Goal: Task Accomplishment & Management: Use online tool/utility

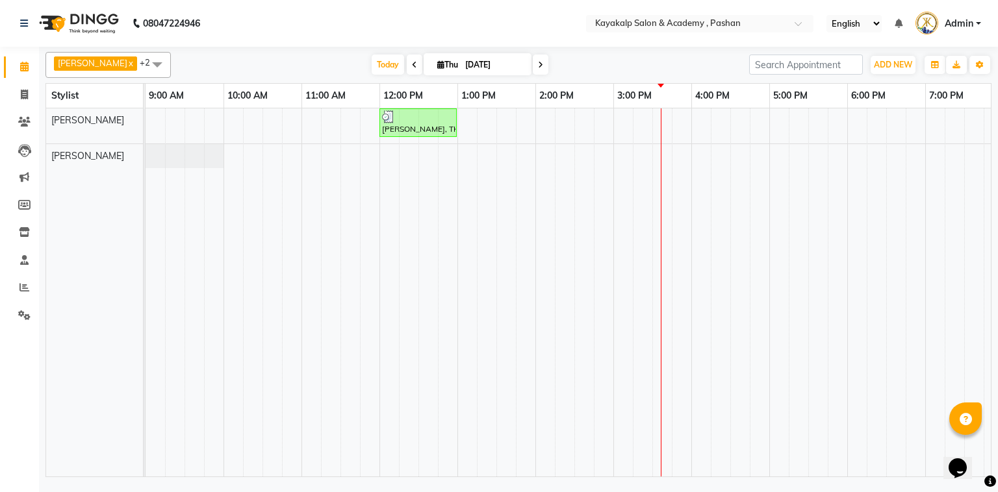
scroll to position [0, 90]
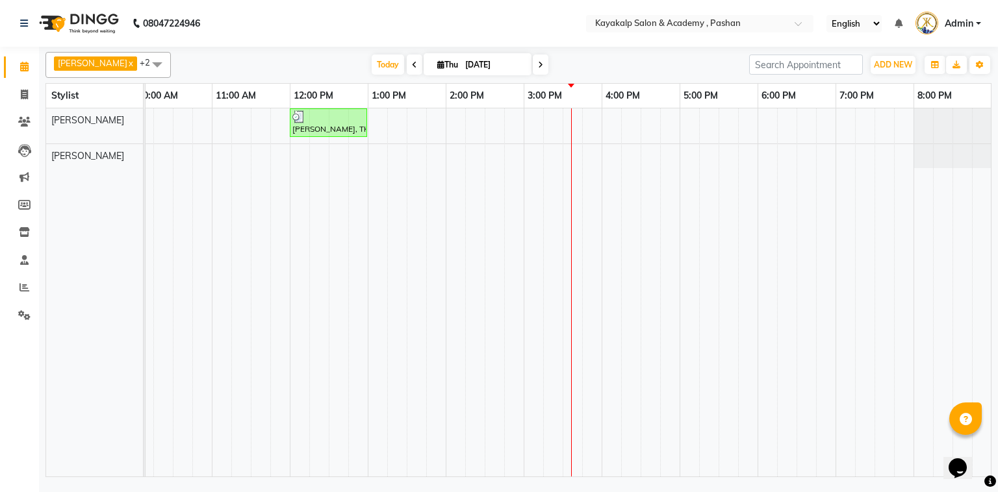
click at [407, 68] on span at bounding box center [415, 65] width 16 height 20
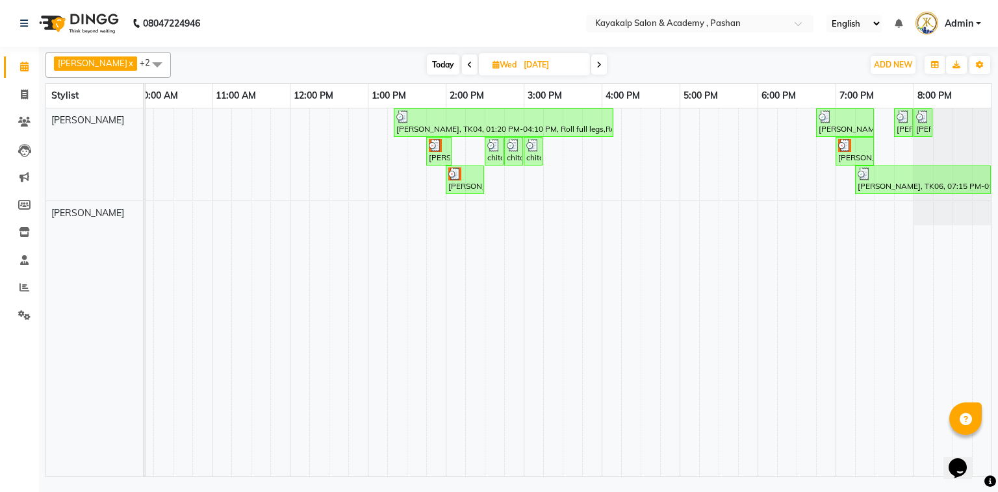
click at [463, 62] on span at bounding box center [470, 65] width 16 height 20
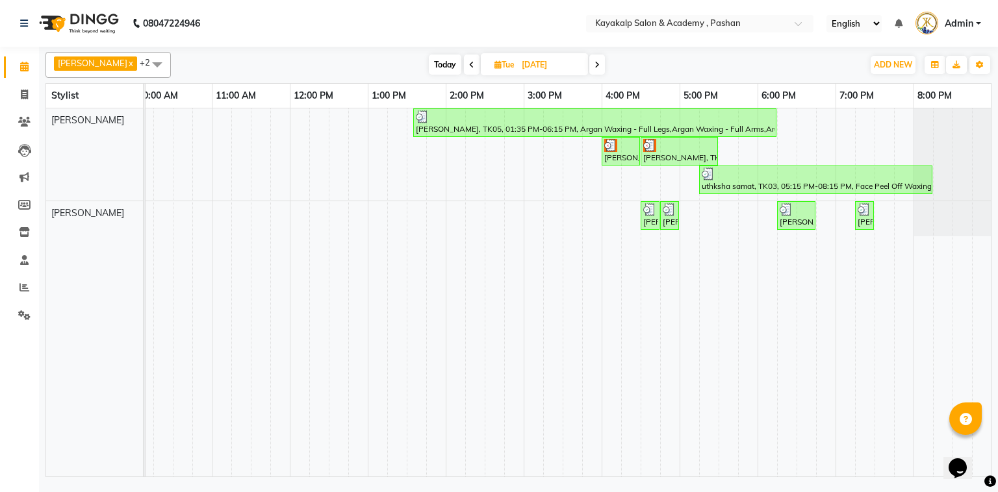
click at [470, 69] on span at bounding box center [472, 65] width 16 height 20
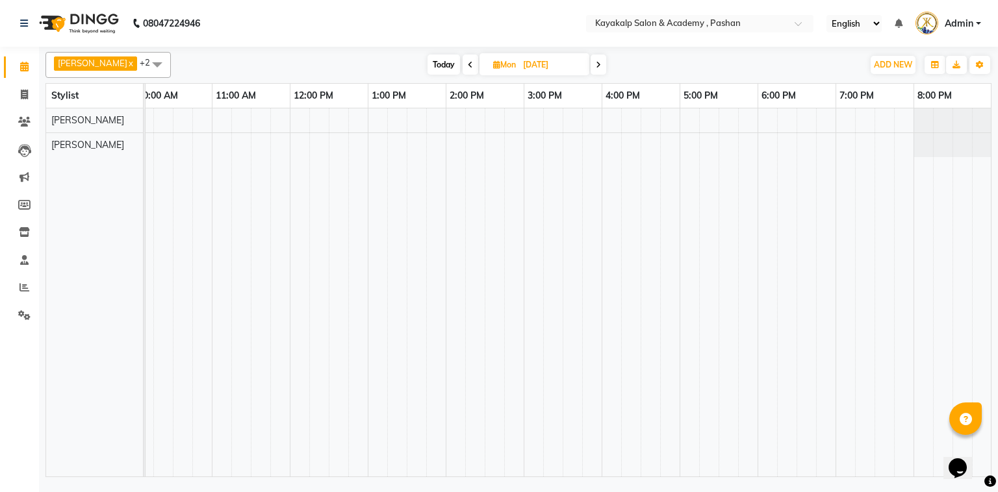
click at [470, 69] on span at bounding box center [471, 65] width 16 height 20
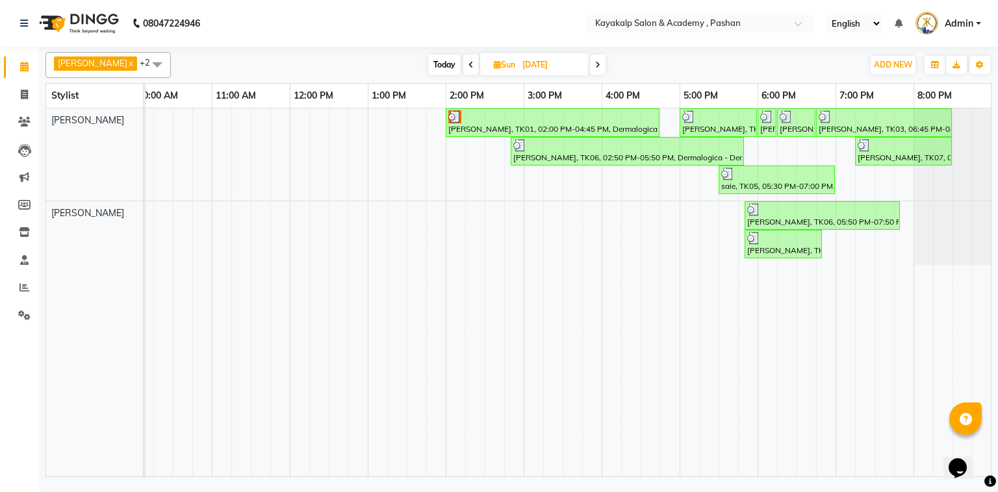
click at [470, 69] on span at bounding box center [471, 65] width 16 height 20
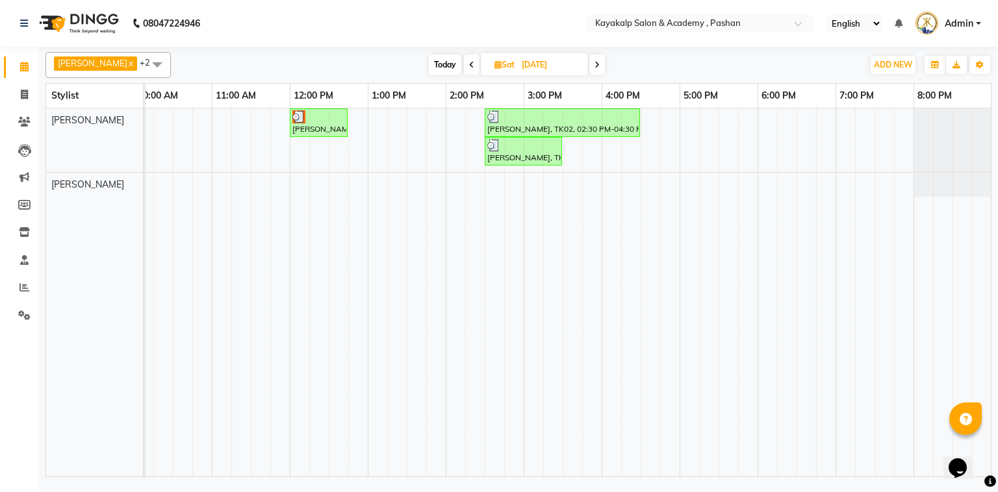
click at [592, 64] on span at bounding box center [597, 65] width 16 height 20
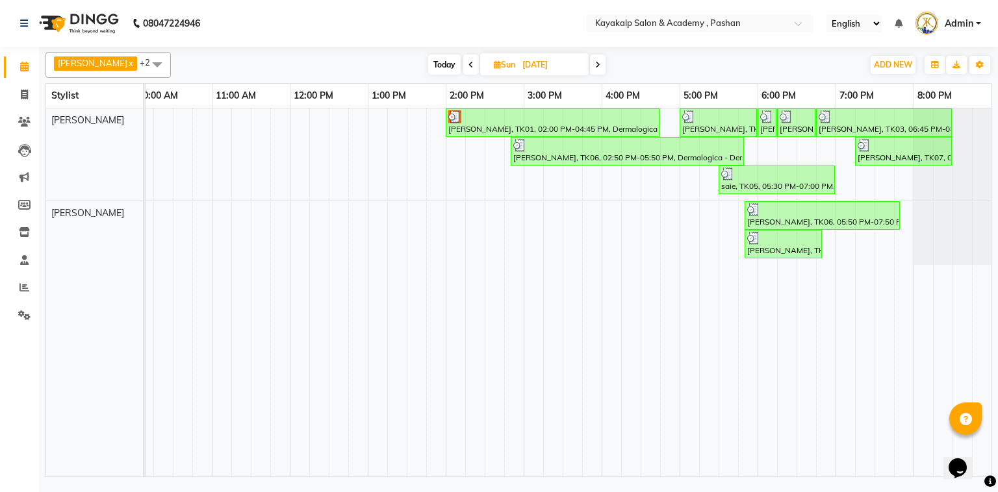
click at [592, 64] on span at bounding box center [598, 65] width 16 height 20
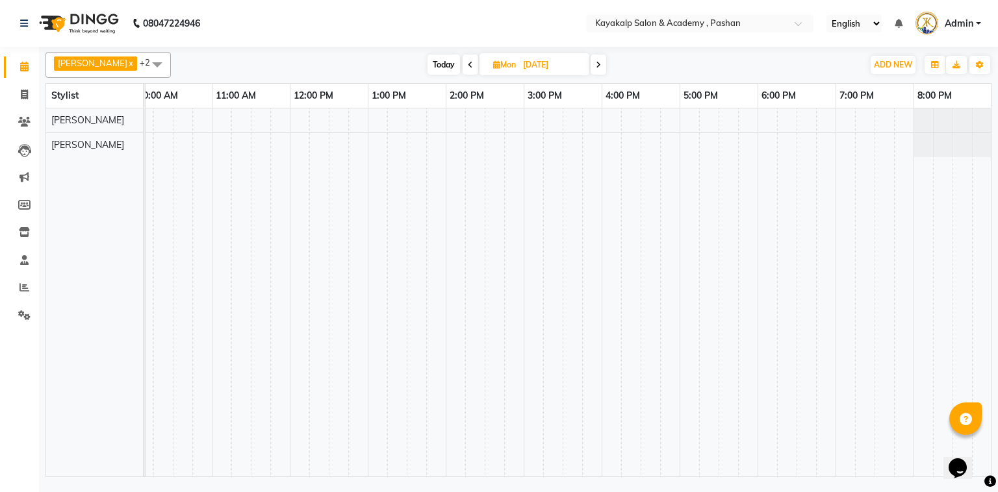
click at [592, 64] on span at bounding box center [599, 65] width 16 height 20
type input "[DATE]"
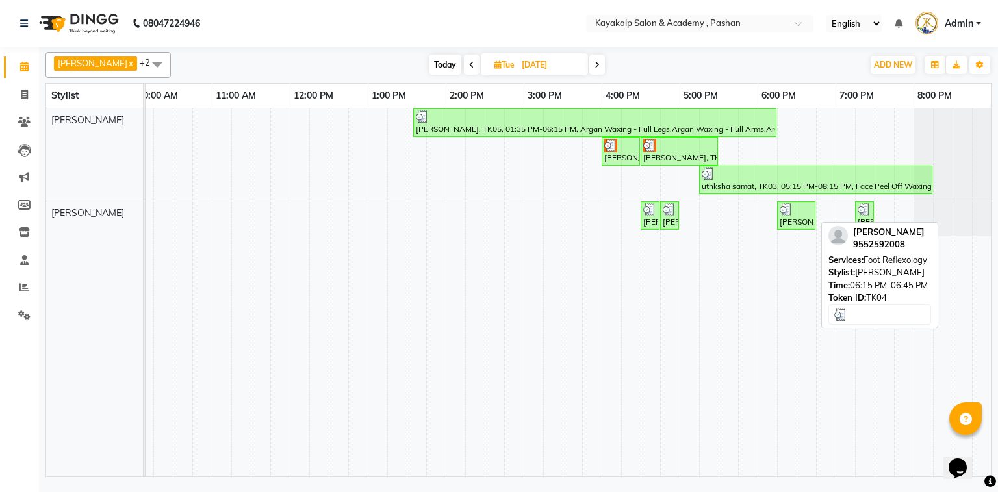
drag, startPoint x: 799, startPoint y: 219, endPoint x: 801, endPoint y: 209, distance: 9.9
click at [801, 209] on div "[PERSON_NAME], TK04, 06:15 PM-06:45 PM, Foot Reflexology" at bounding box center [796, 215] width 36 height 25
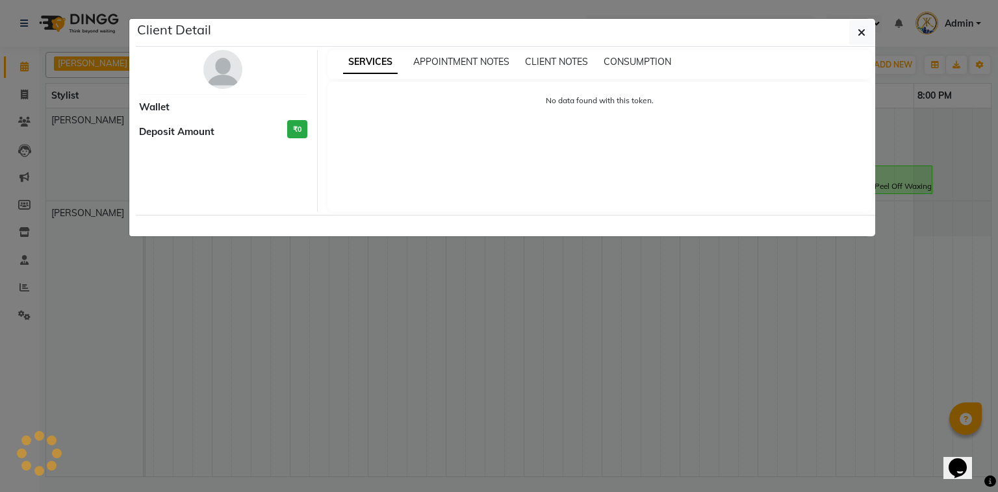
select select "3"
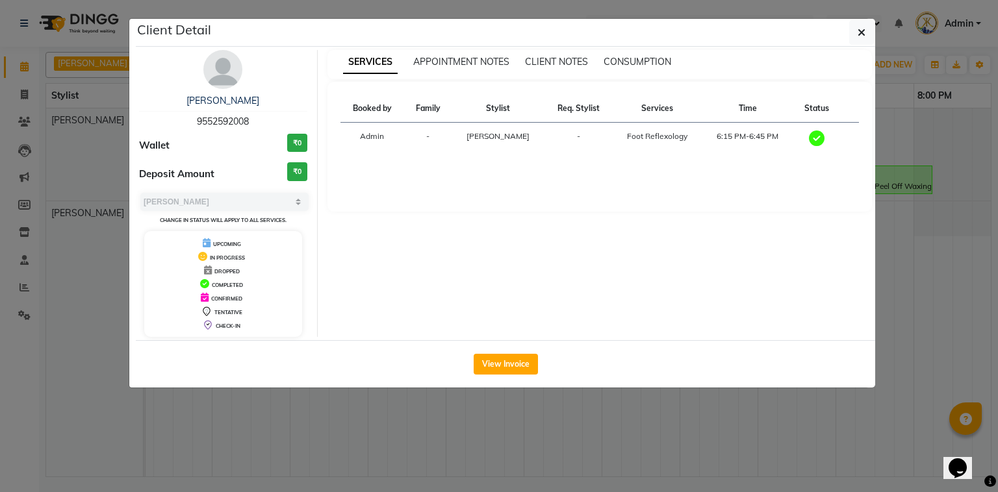
drag, startPoint x: 856, startPoint y: 27, endPoint x: 863, endPoint y: 57, distance: 31.2
click at [856, 37] on button "button" at bounding box center [861, 32] width 25 height 25
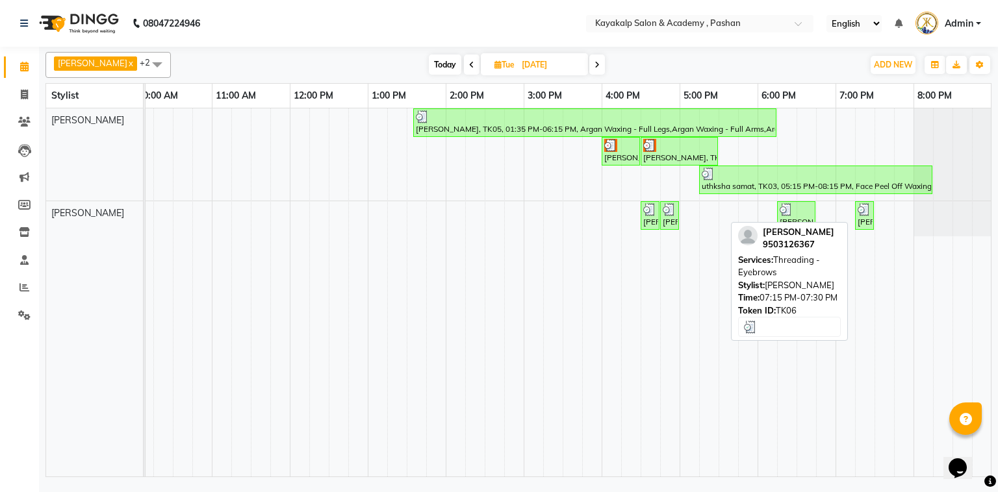
click at [868, 216] on div "[PERSON_NAME], TK06, 07:15 PM-07:30 PM, Threading - Eyebrows" at bounding box center [864, 215] width 16 height 25
select select "3"
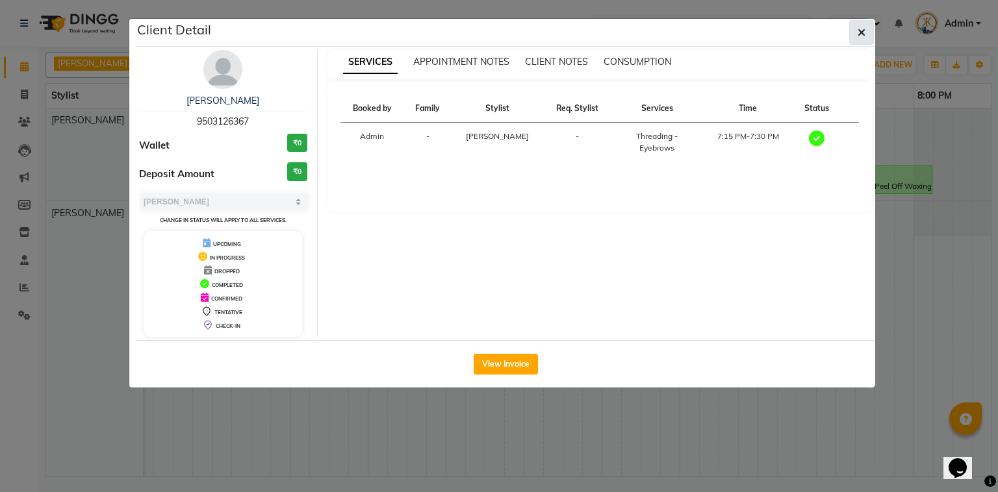
click at [864, 38] on span "button" at bounding box center [862, 32] width 8 height 13
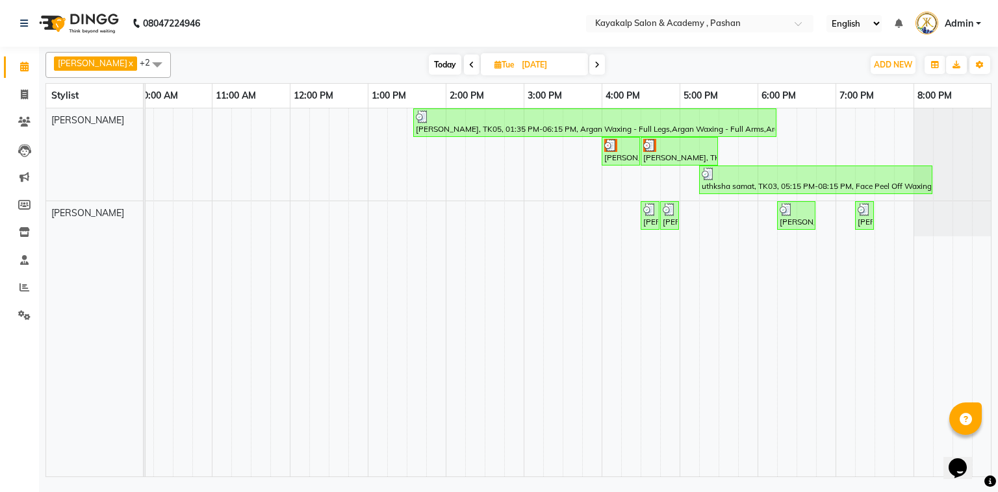
click at [595, 57] on span at bounding box center [597, 65] width 16 height 20
type input "[DATE]"
